Goal: Transaction & Acquisition: Purchase product/service

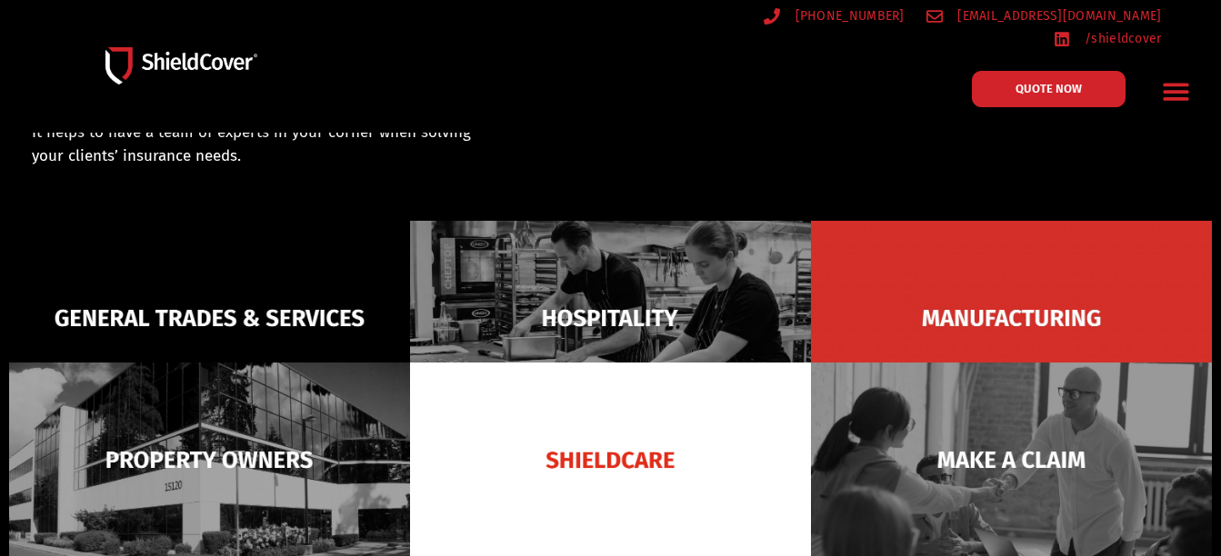
click at [1178, 84] on icon "Menu Toggle" at bounding box center [1175, 92] width 25 height 17
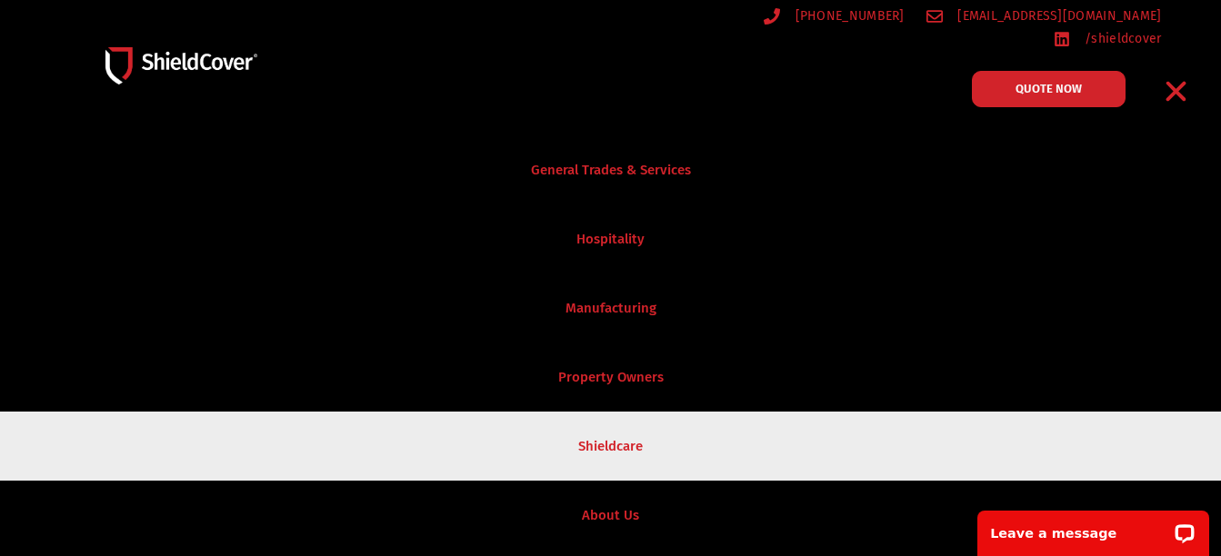
click at [595, 414] on link "Shieldcare" at bounding box center [610, 446] width 1221 height 69
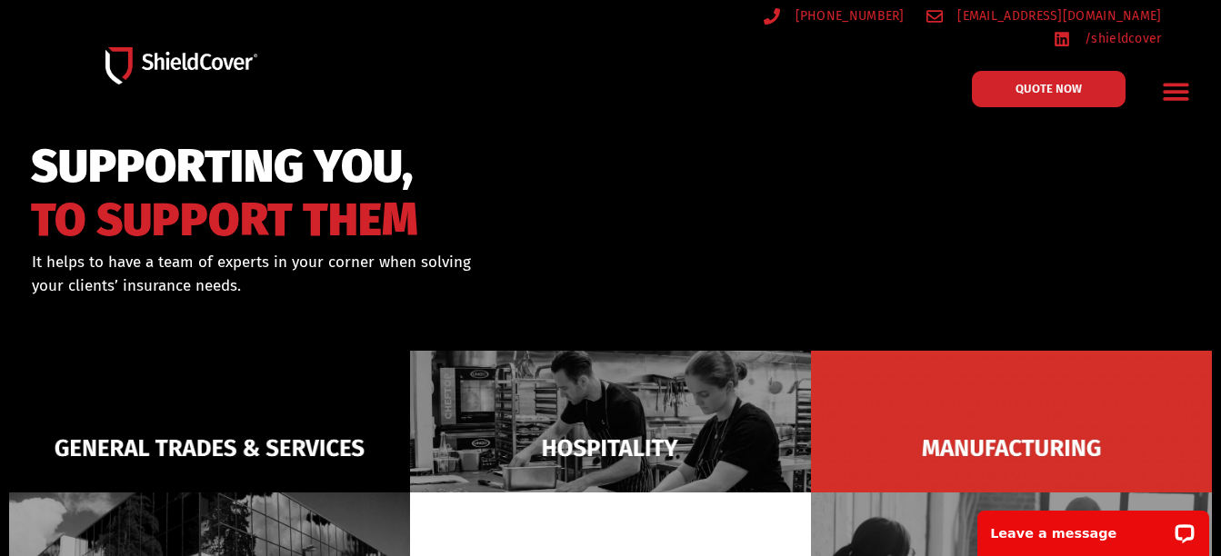
click at [1183, 84] on icon "Menu Toggle" at bounding box center [1175, 92] width 25 height 17
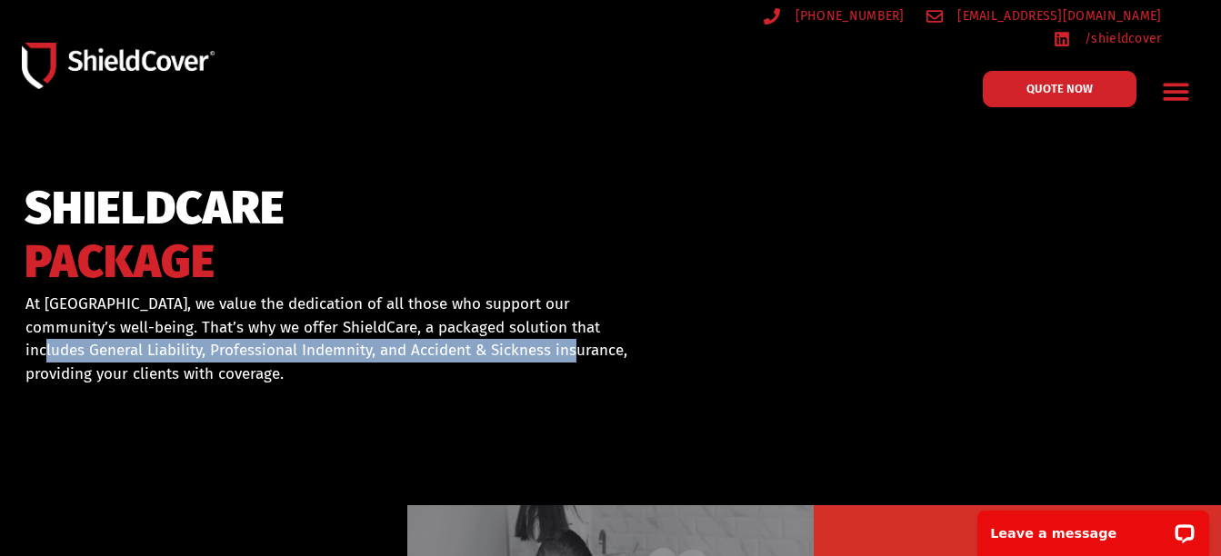
drag, startPoint x: 535, startPoint y: 321, endPoint x: 500, endPoint y: 355, distance: 48.2
click at [500, 355] on p "At [GEOGRAPHIC_DATA], we value the dedication of all those who support our comm…" at bounding box center [331, 339] width 612 height 93
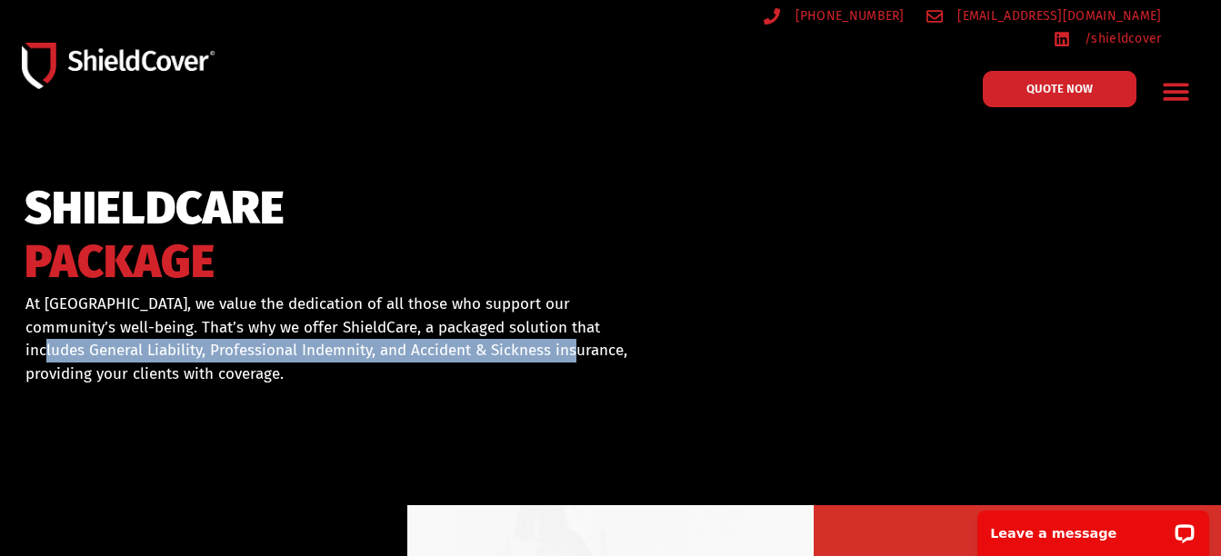
copy p "General Liability, Professional Indemnity, and Accident & Sickness insurance"
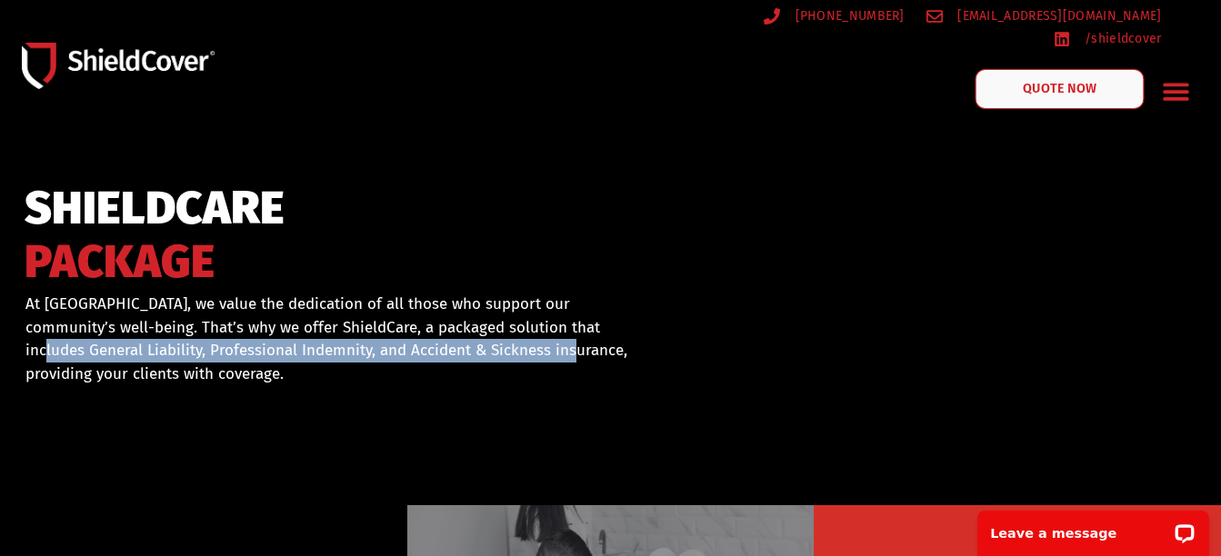
click at [1078, 83] on span "QUOTE NOW" at bounding box center [1060, 89] width 73 height 13
